Goal: Task Accomplishment & Management: Complete application form

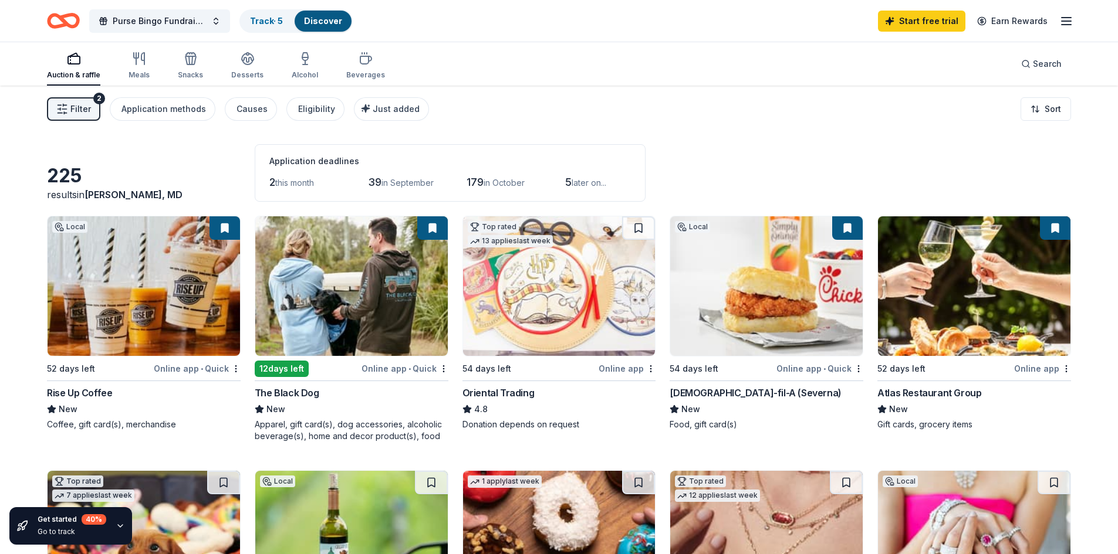
click at [980, 300] on img at bounding box center [974, 286] width 192 height 140
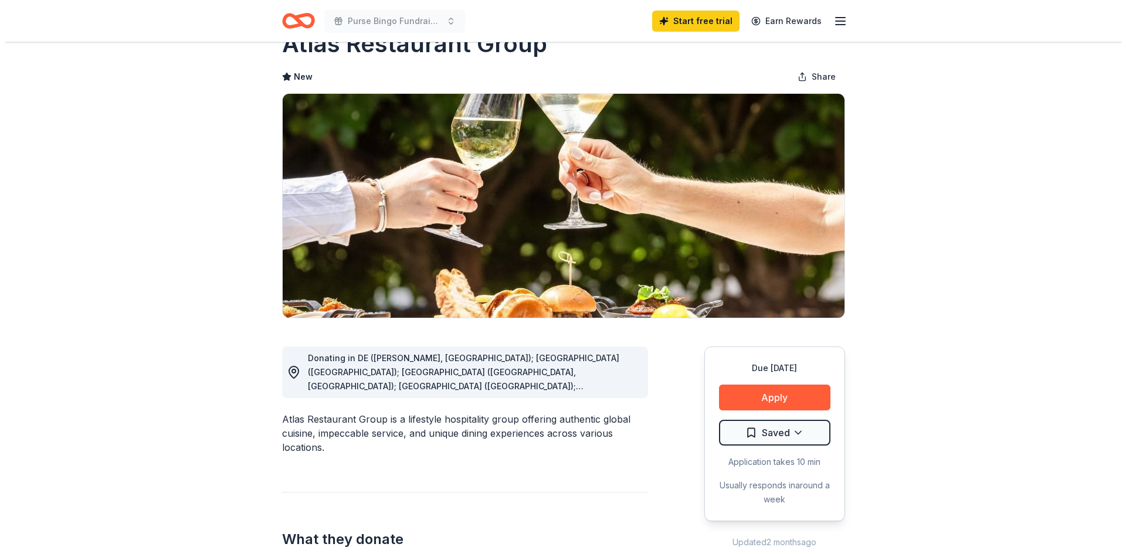
scroll to position [59, 0]
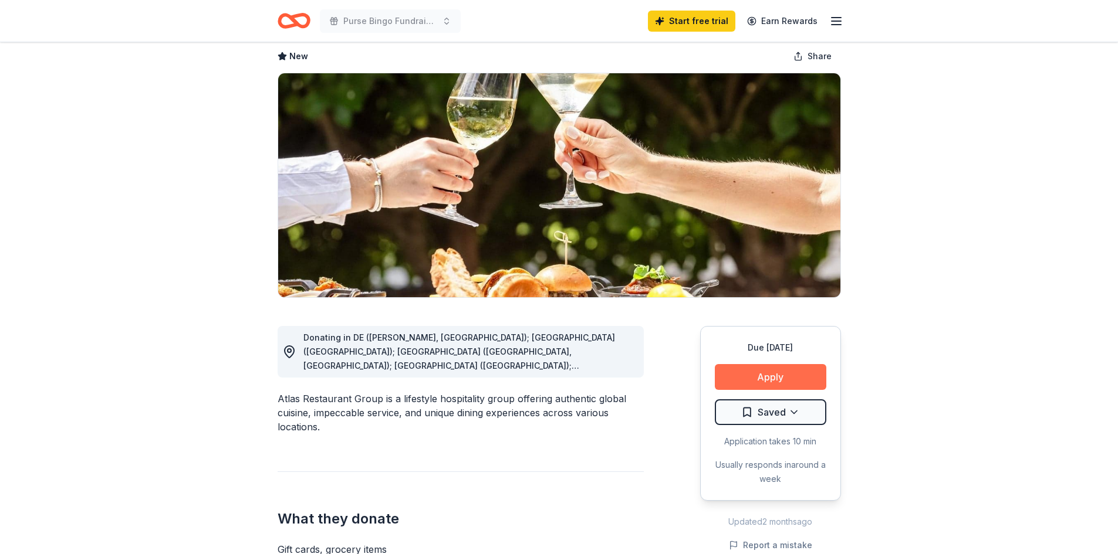
click at [764, 380] on button "Apply" at bounding box center [770, 377] width 111 height 26
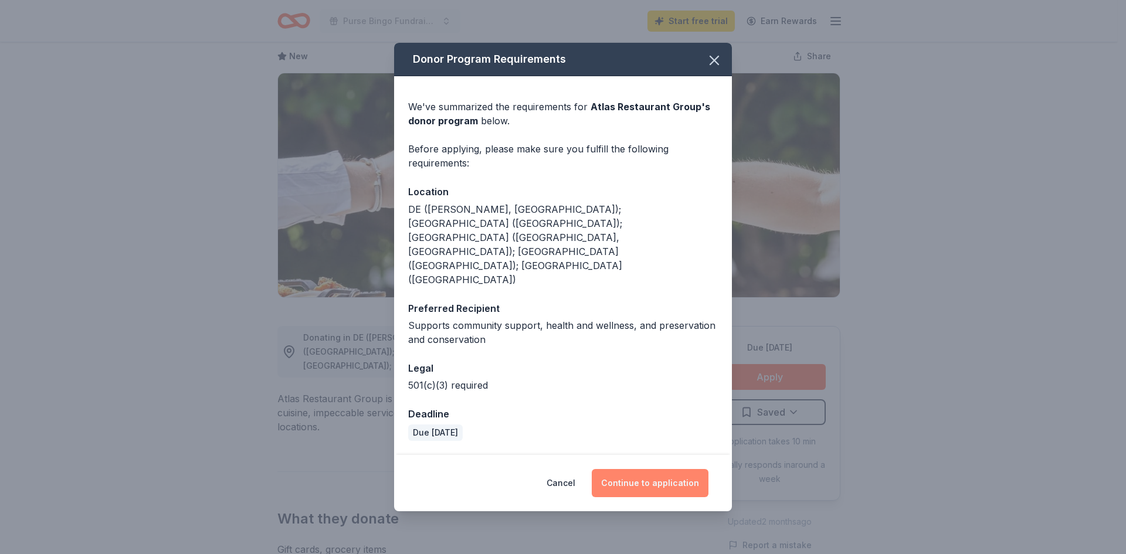
click at [675, 469] on button "Continue to application" at bounding box center [650, 483] width 117 height 28
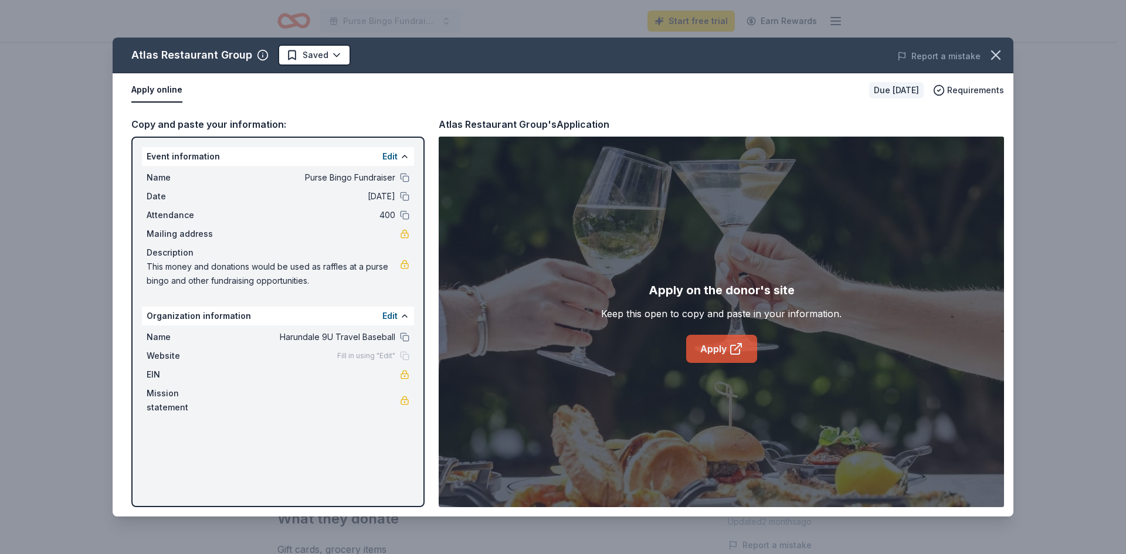
click at [725, 346] on link "Apply" at bounding box center [721, 349] width 71 height 28
